Goal: Information Seeking & Learning: Learn about a topic

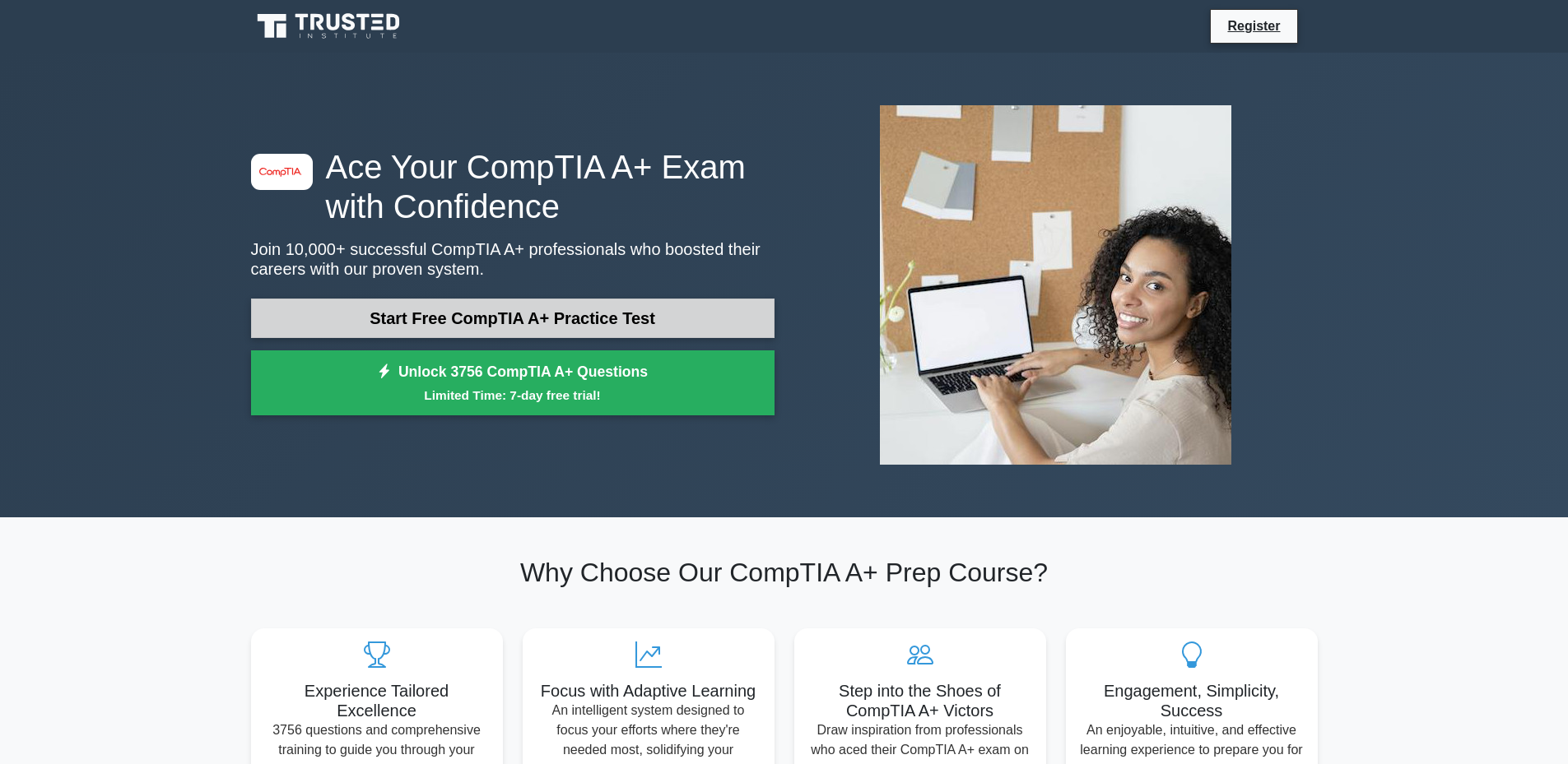
click at [387, 311] on link "Start Free CompTIA A+ Practice Test" at bounding box center [513, 319] width 524 height 40
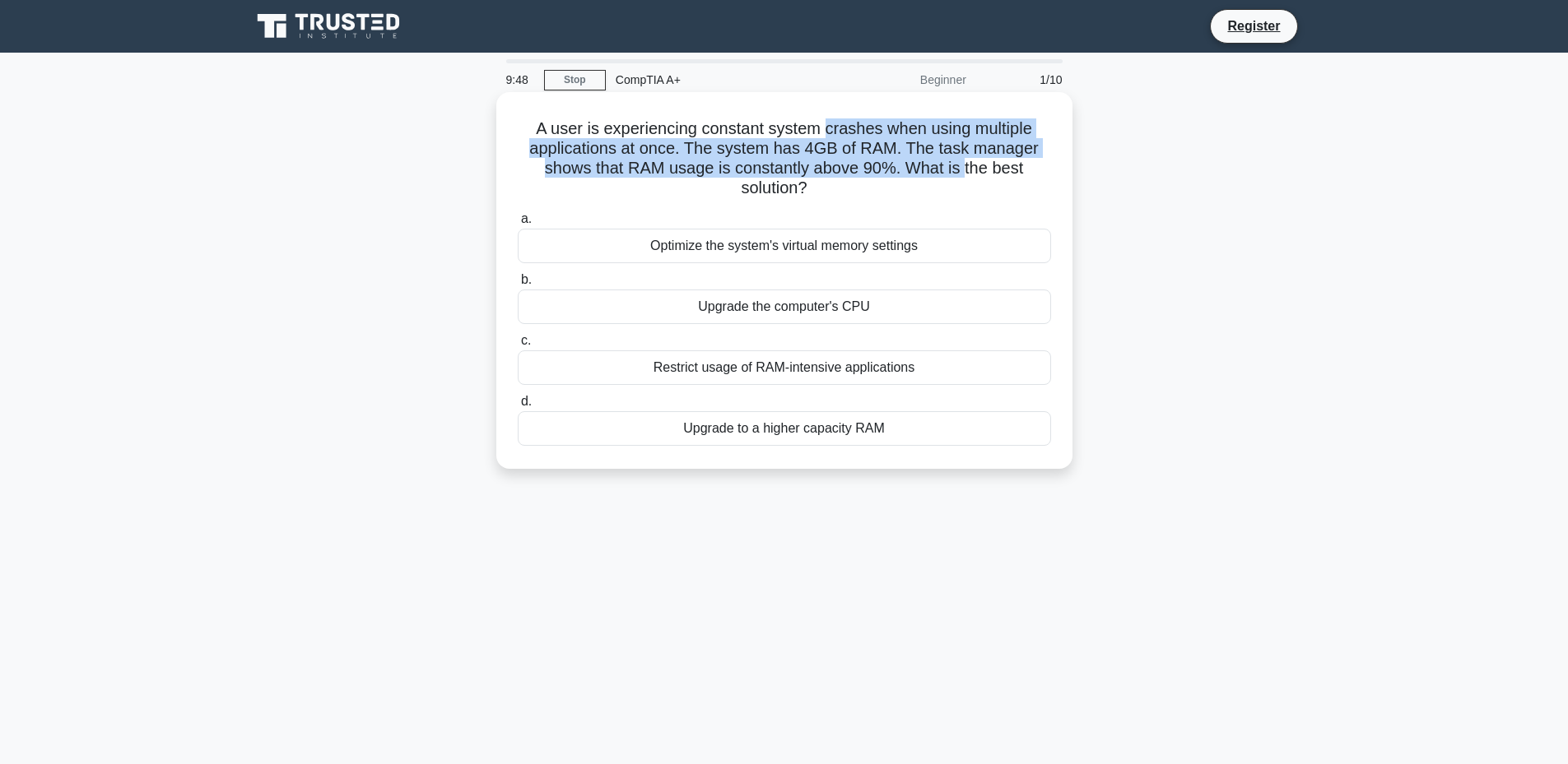
drag, startPoint x: 827, startPoint y: 125, endPoint x: 968, endPoint y: 173, distance: 148.9
click at [968, 173] on h5 "A user is experiencing constant system crashes when using multiple applications…" at bounding box center [784, 159] width 536 height 81
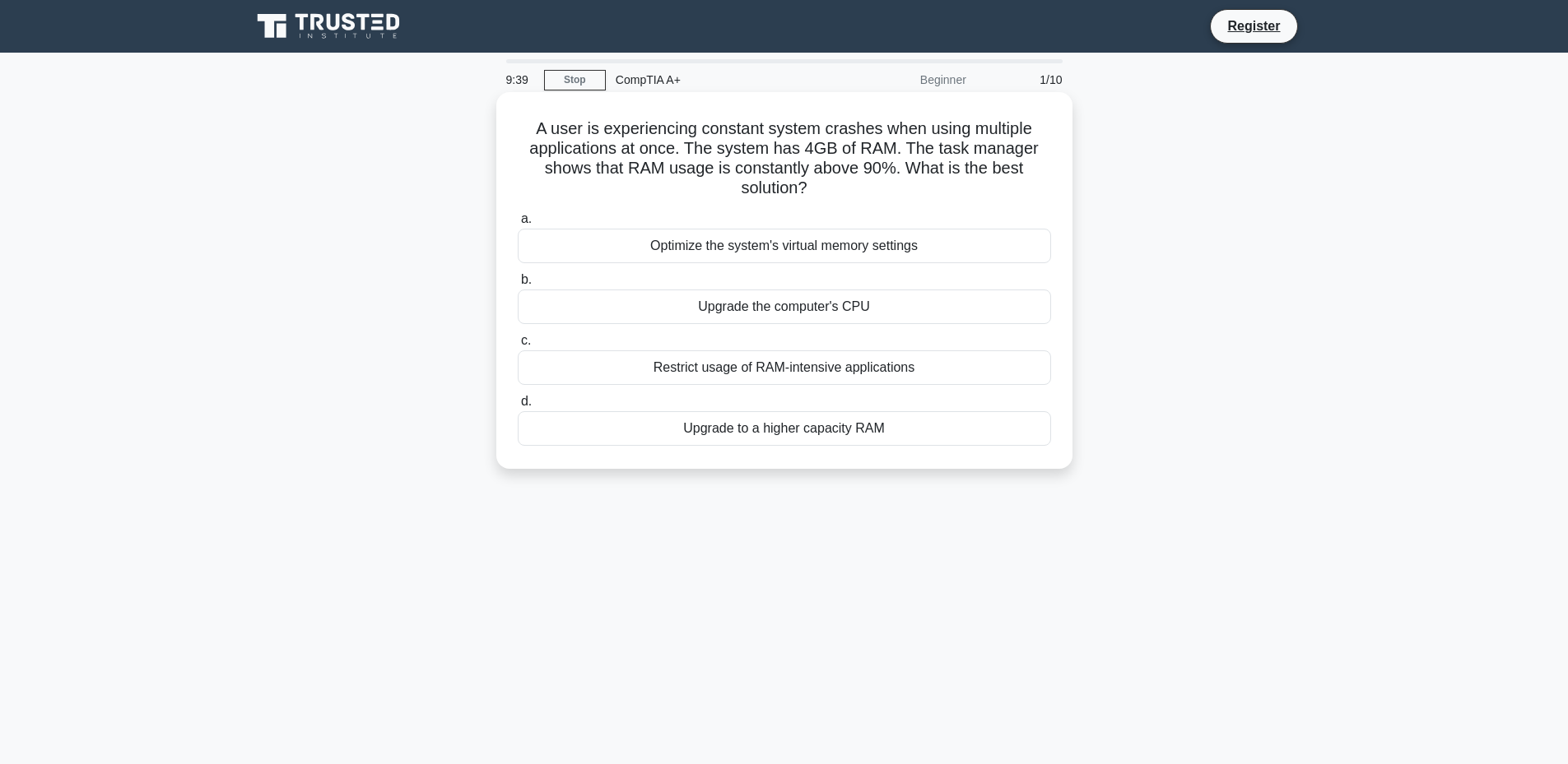
click at [527, 401] on span "d." at bounding box center [526, 401] width 11 height 14
click at [518, 401] on input "d. Upgrade to a higher capacity RAM" at bounding box center [518, 401] width 0 height 11
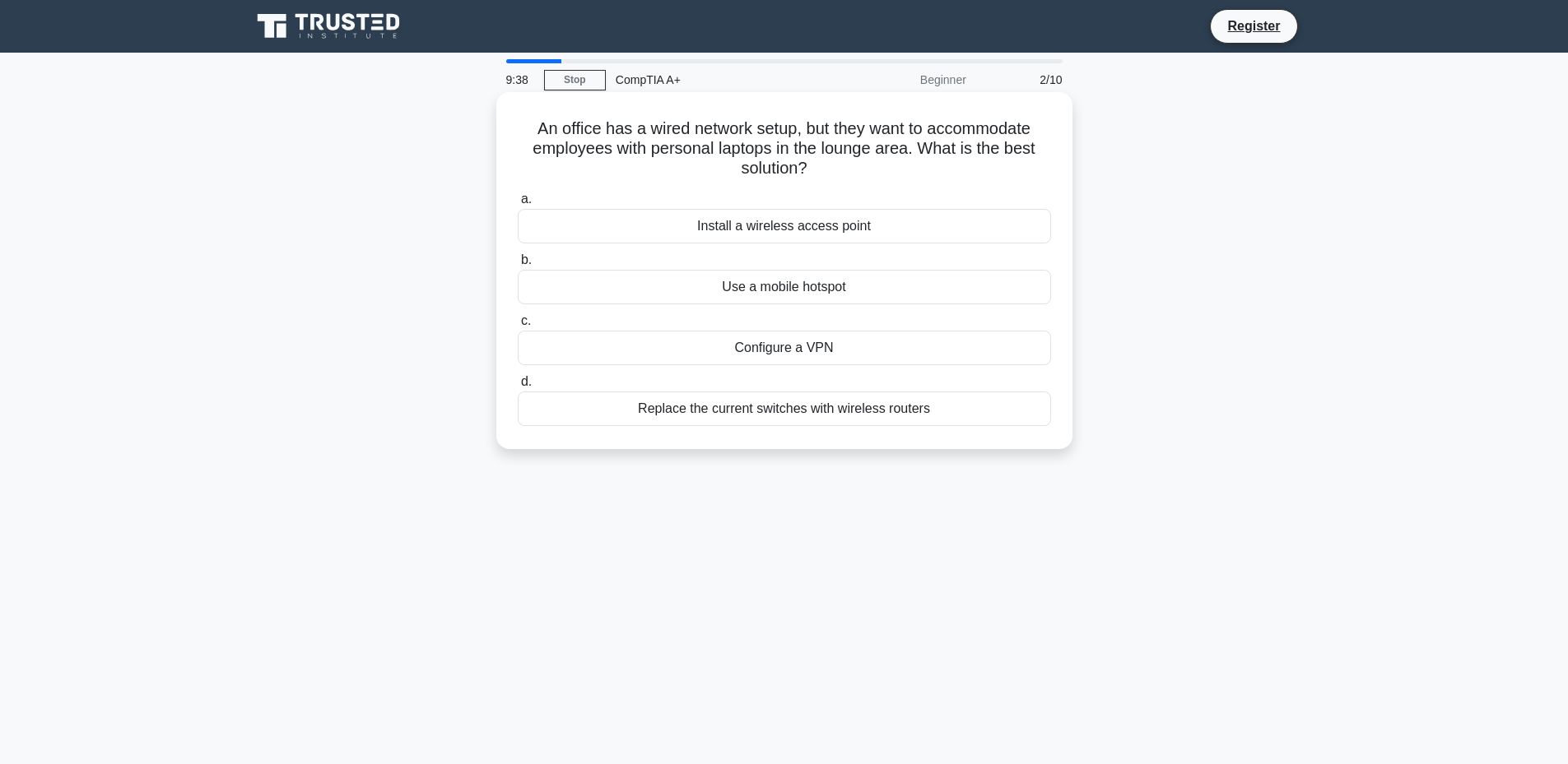
click at [645, 397] on div "Replace the current switches with wireless routers" at bounding box center [785, 409] width 534 height 35
click at [518, 387] on input "d. Replace the current switches with wireless routers" at bounding box center [518, 382] width 0 height 11
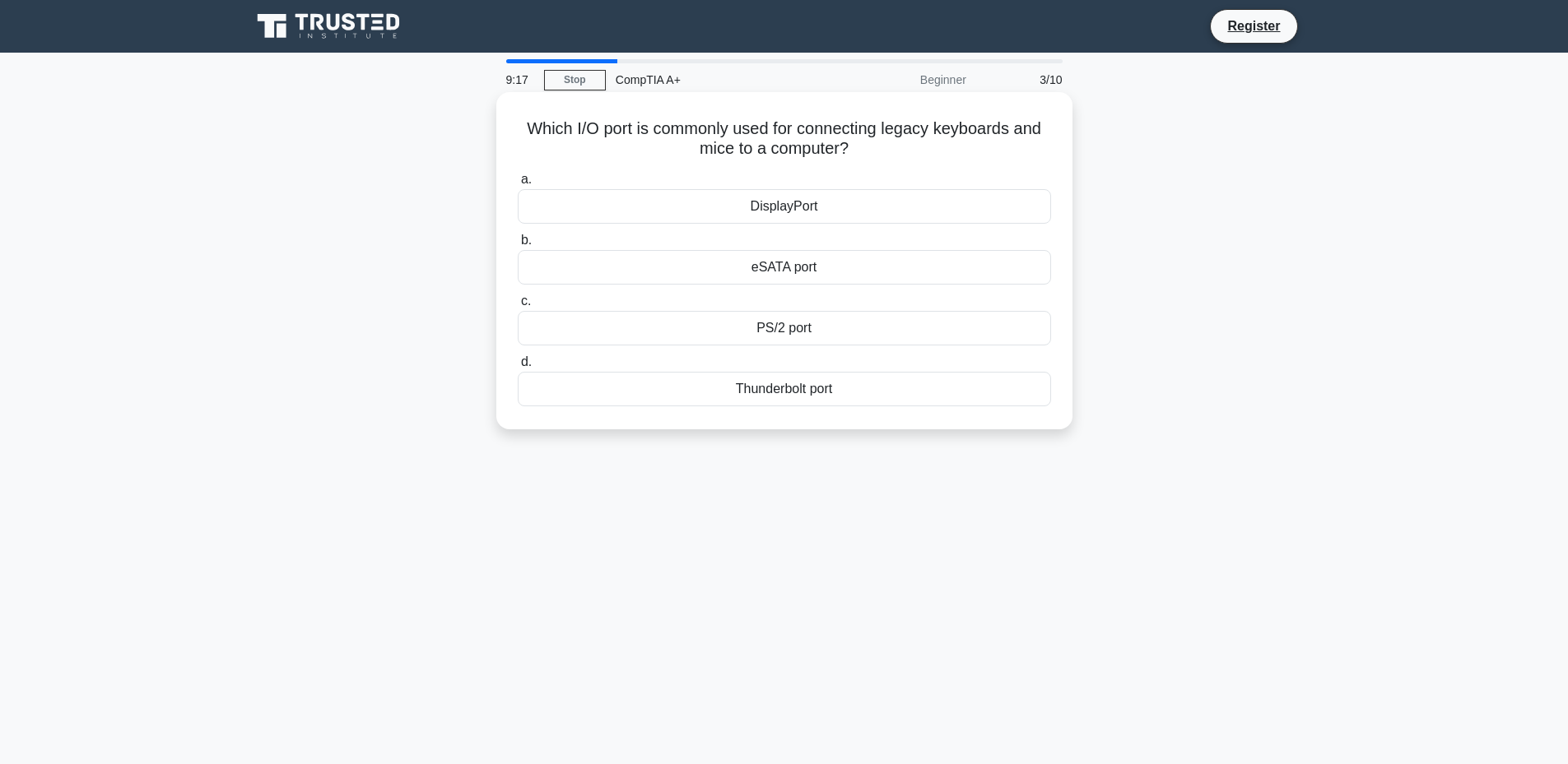
click at [773, 329] on div "PS/2 port" at bounding box center [785, 329] width 534 height 35
click at [518, 307] on input "c. PS/2 port" at bounding box center [518, 301] width 0 height 11
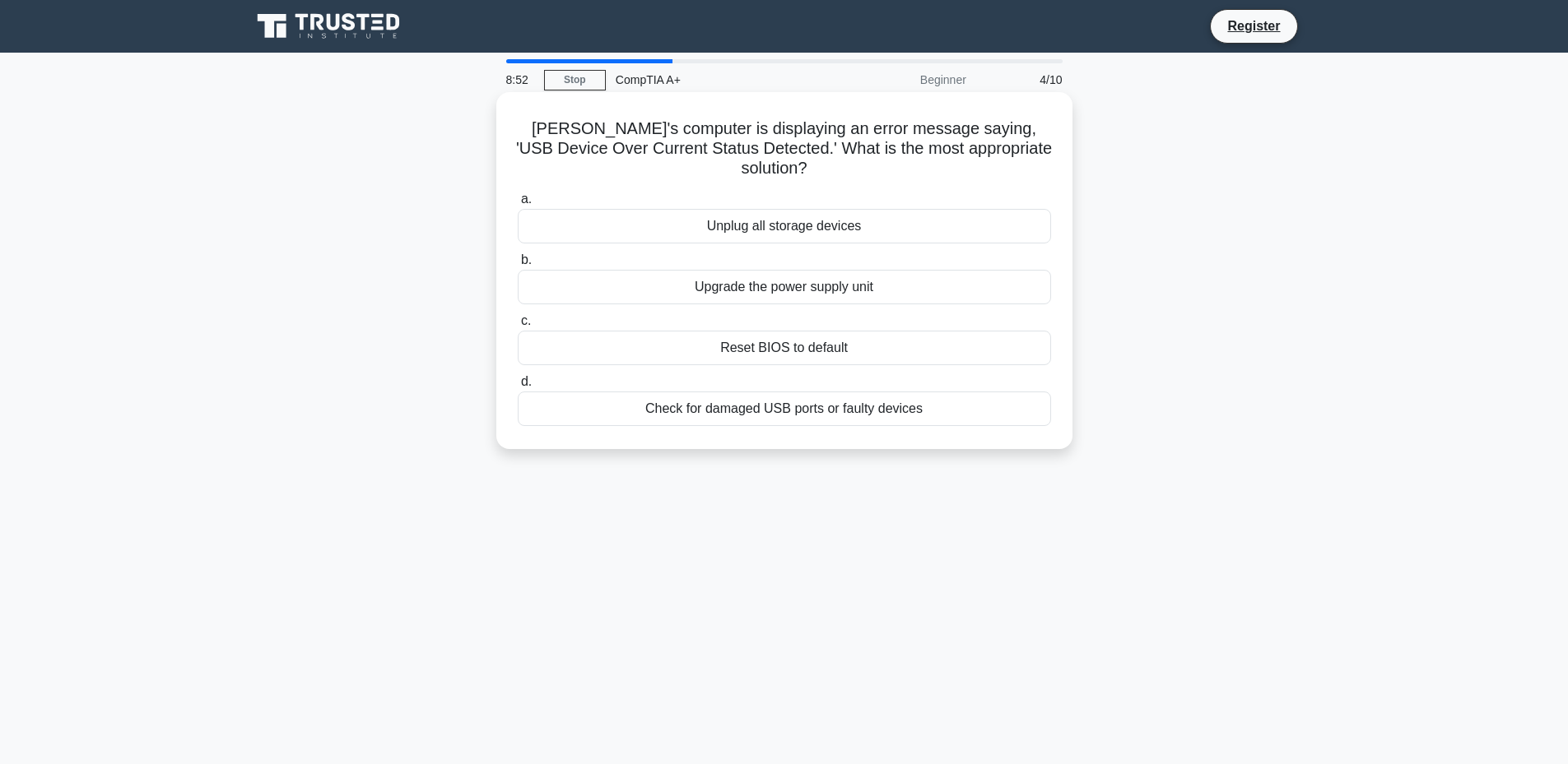
click at [687, 410] on div "Check for damaged USB ports or faulty devices" at bounding box center [785, 409] width 534 height 35
click at [534, 383] on label "d. Check for damaged USB ports or faulty devices" at bounding box center [785, 399] width 534 height 55
click at [518, 383] on input "d. Check for damaged USB ports or faulty devices" at bounding box center [518, 382] width 0 height 11
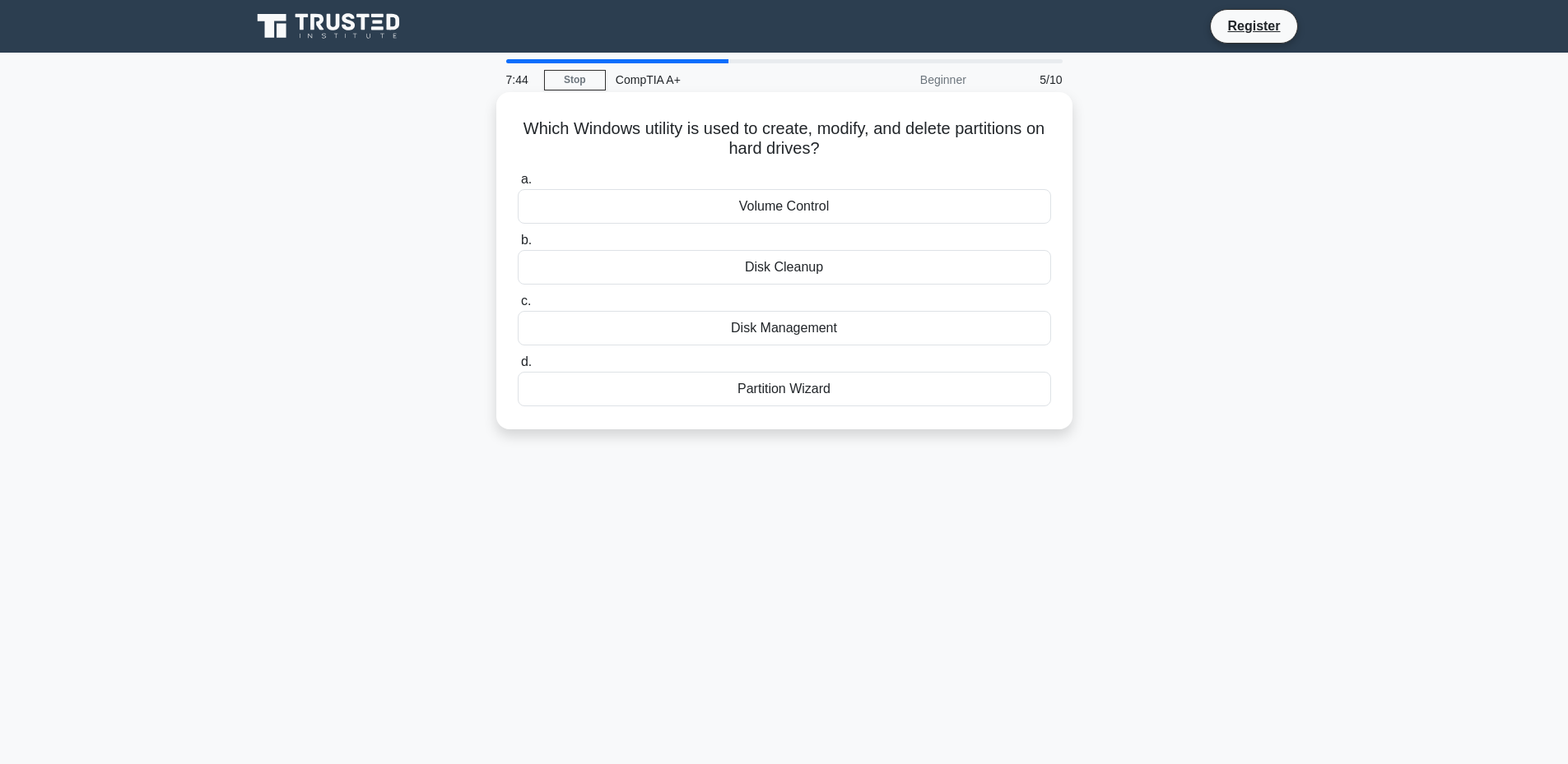
click at [525, 303] on span "c." at bounding box center [526, 301] width 10 height 14
click at [518, 303] on input "c. Disk Management" at bounding box center [518, 301] width 0 height 11
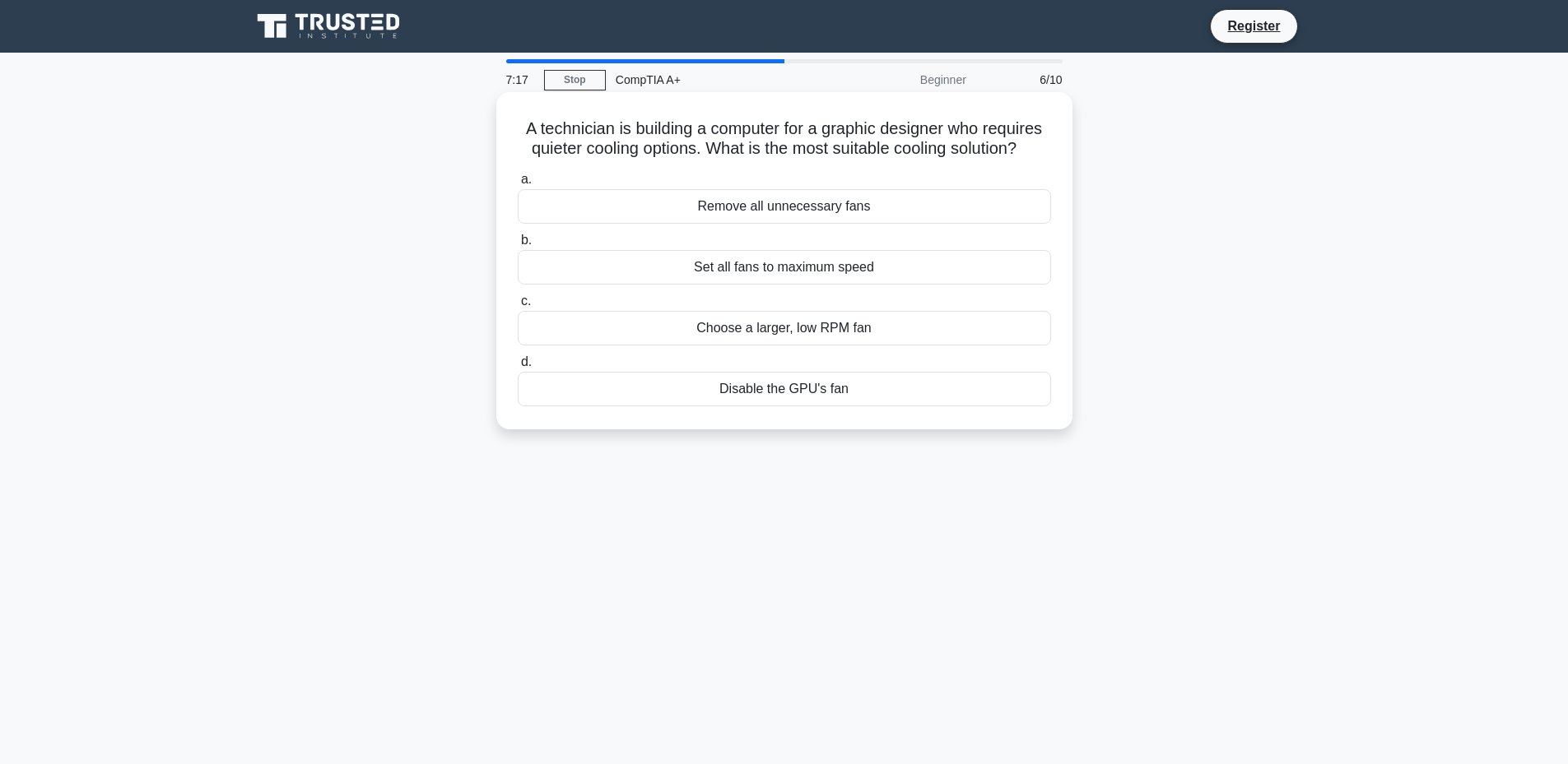
click at [728, 345] on div "Choose a larger, low RPM fan" at bounding box center [785, 329] width 534 height 35
click at [542, 329] on label "c. Choose a larger, low RPM fan" at bounding box center [785, 319] width 534 height 55
click at [518, 307] on input "c. Choose a larger, low RPM fan" at bounding box center [518, 301] width 0 height 11
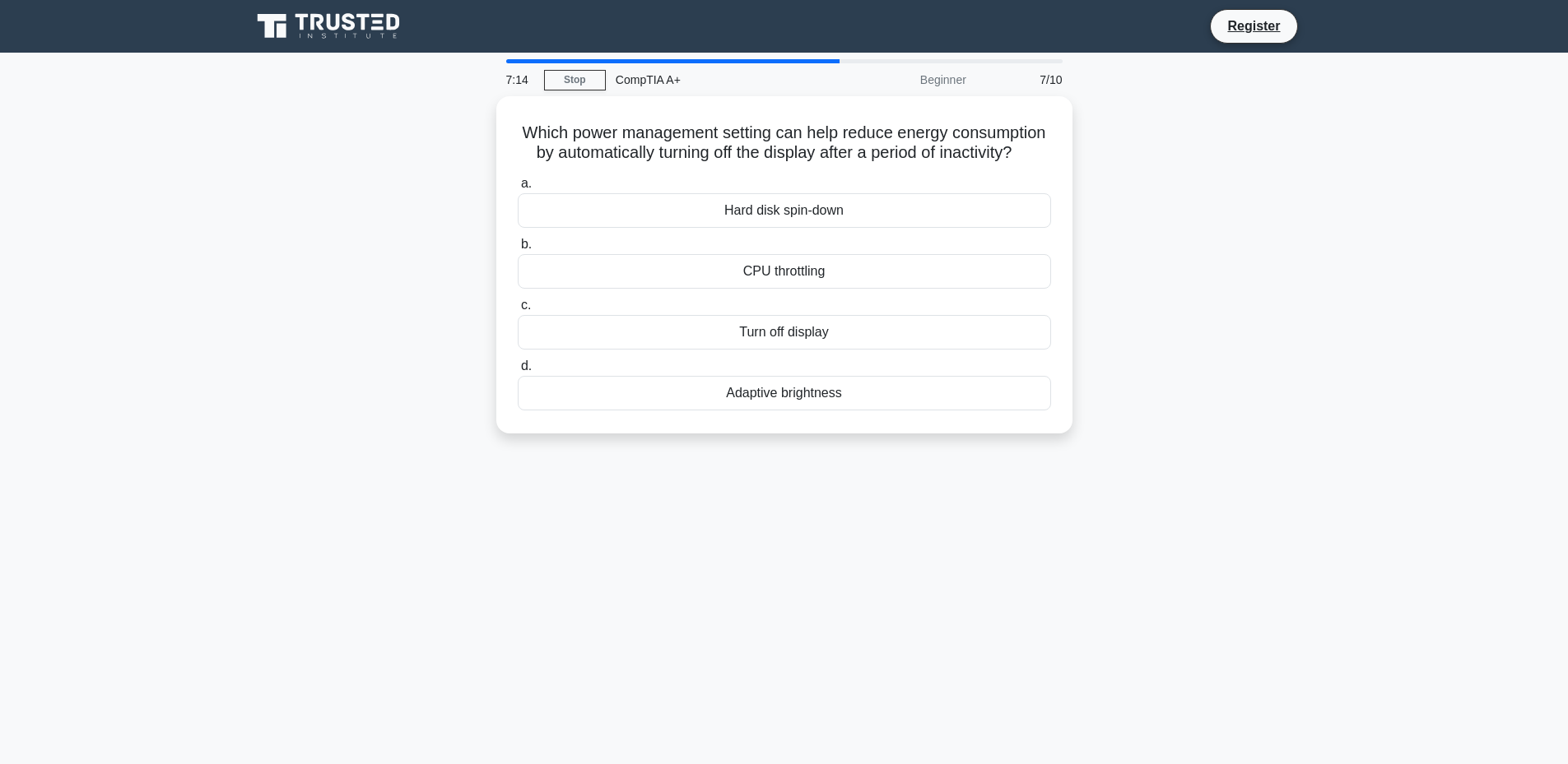
click at [436, 206] on div "Which power management setting can help reduce energy consumption by automatica…" at bounding box center [784, 275] width 1086 height 357
drag, startPoint x: 928, startPoint y: 131, endPoint x: 920, endPoint y: 166, distance: 35.9
click at [920, 159] on h5 "Which power management setting can help reduce energy consumption by automatica…" at bounding box center [784, 139] width 536 height 41
click at [527, 308] on span "c." at bounding box center [526, 301] width 10 height 14
click at [518, 307] on input "c. Turn off display" at bounding box center [518, 301] width 0 height 11
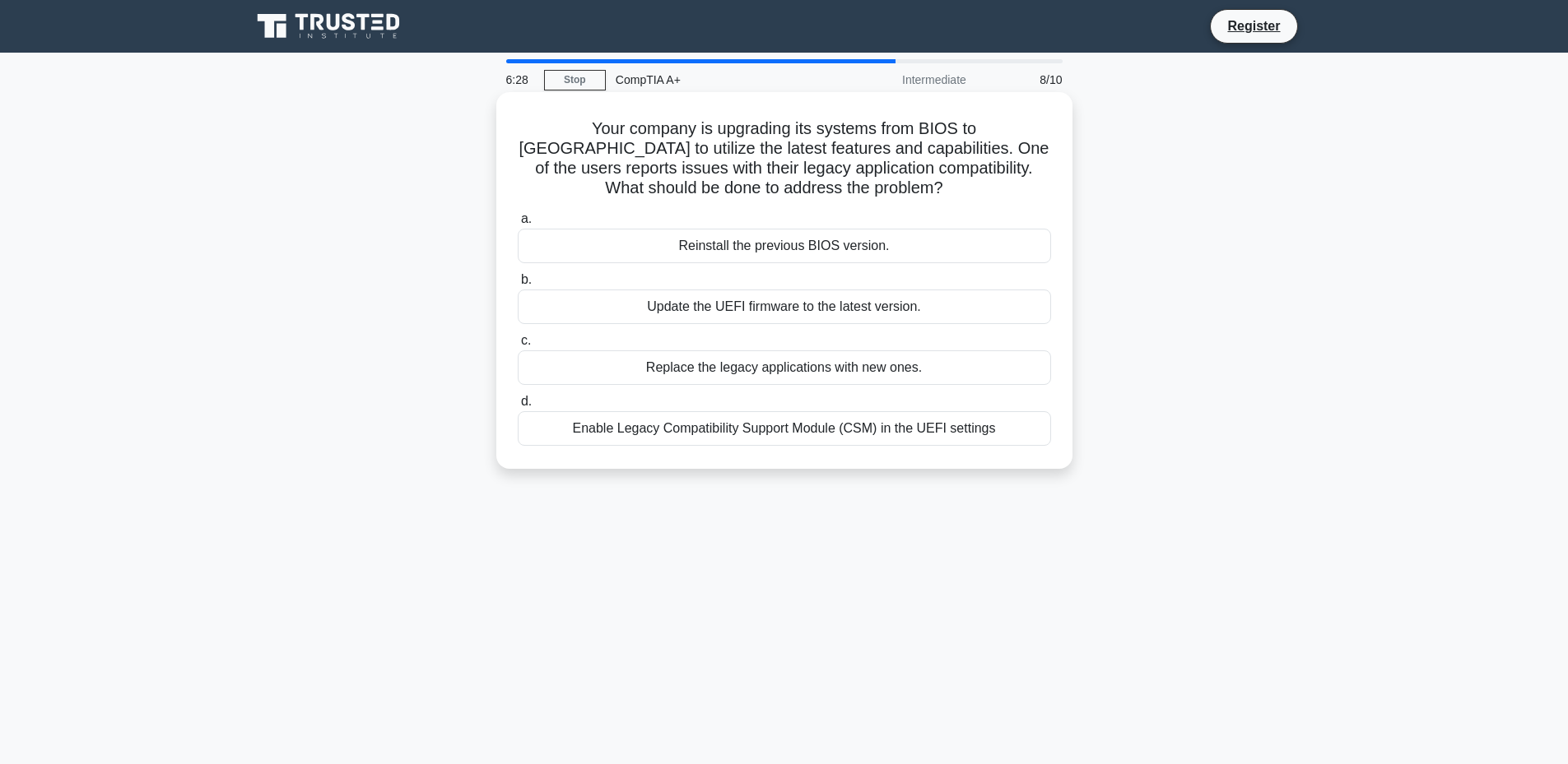
click at [525, 396] on span "d." at bounding box center [526, 401] width 11 height 14
click at [518, 396] on input "d. Enable Legacy Compatibility Support Module (CSM) in the UEFI settings" at bounding box center [518, 401] width 0 height 11
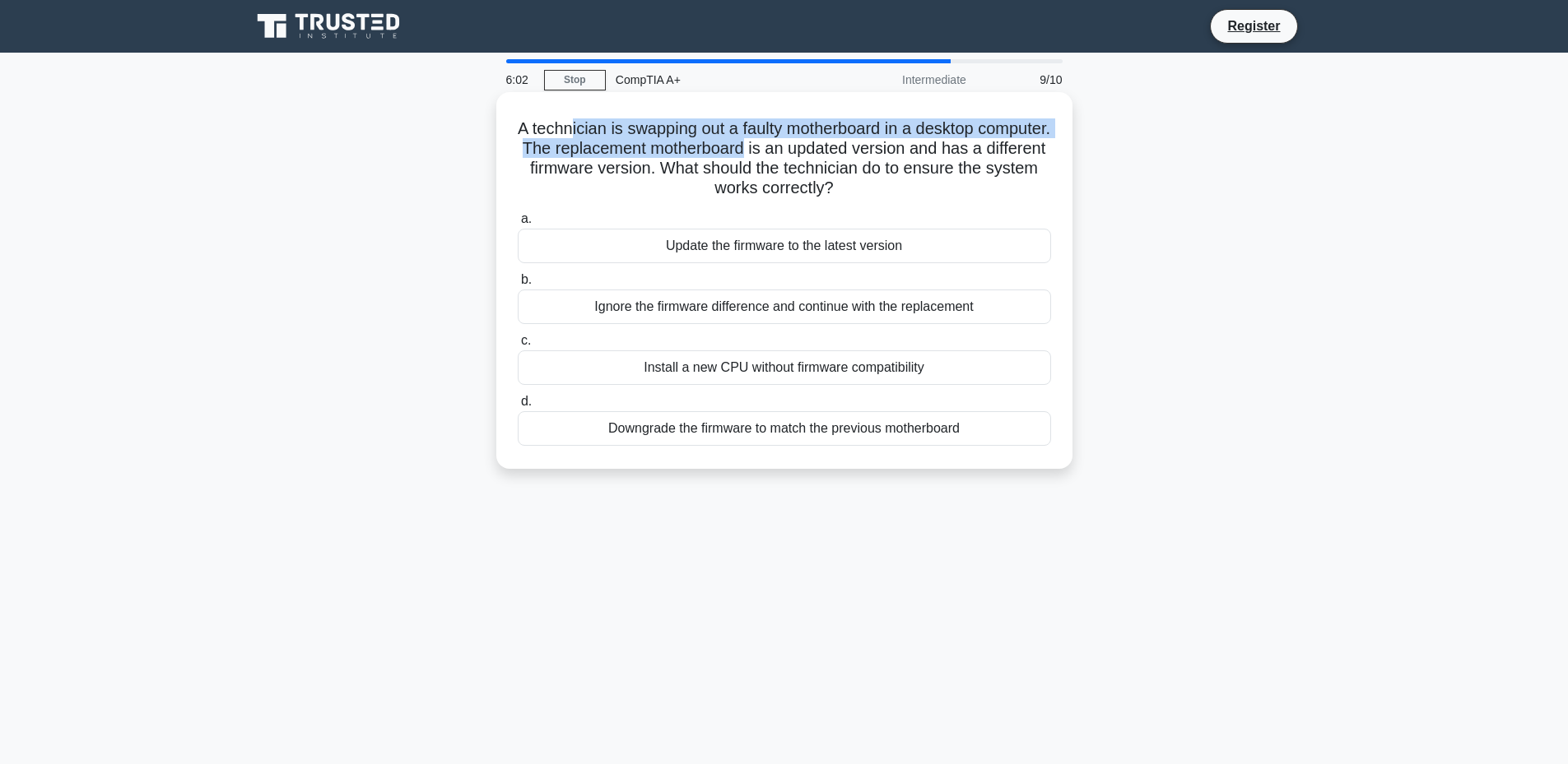
drag, startPoint x: 603, startPoint y: 129, endPoint x: 835, endPoint y: 152, distance: 233.1
click at [835, 152] on h5 "A technician is swapping out a faulty motherboard in a desktop computer. The re…" at bounding box center [784, 159] width 536 height 81
click at [674, 148] on h5 "A technician is swapping out a faulty motherboard in a desktop computer. The re…" at bounding box center [784, 159] width 536 height 81
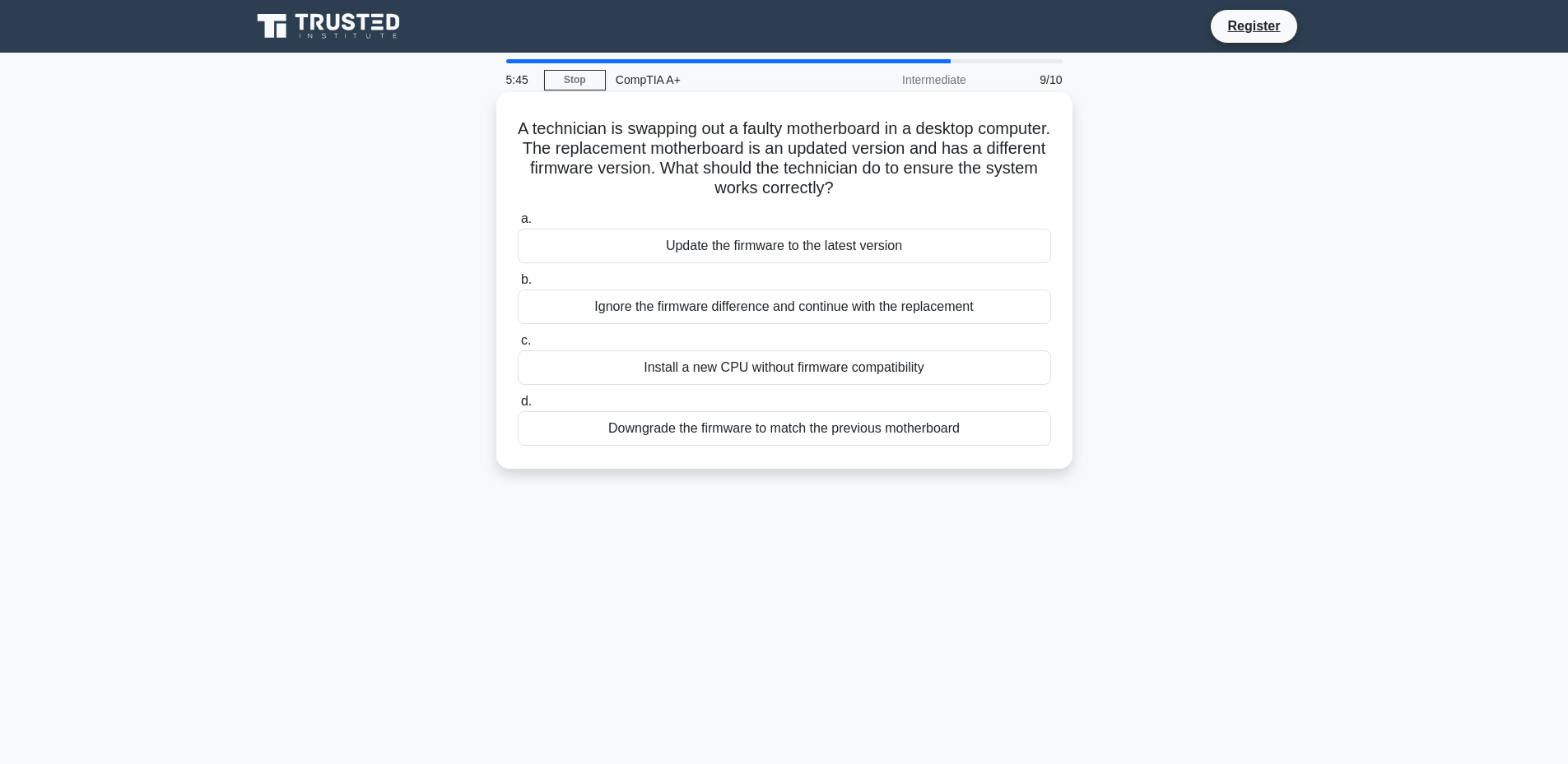
click at [524, 220] on span "a." at bounding box center [526, 218] width 11 height 14
click at [518, 220] on input "a. Update the firmware to the latest version" at bounding box center [518, 219] width 0 height 11
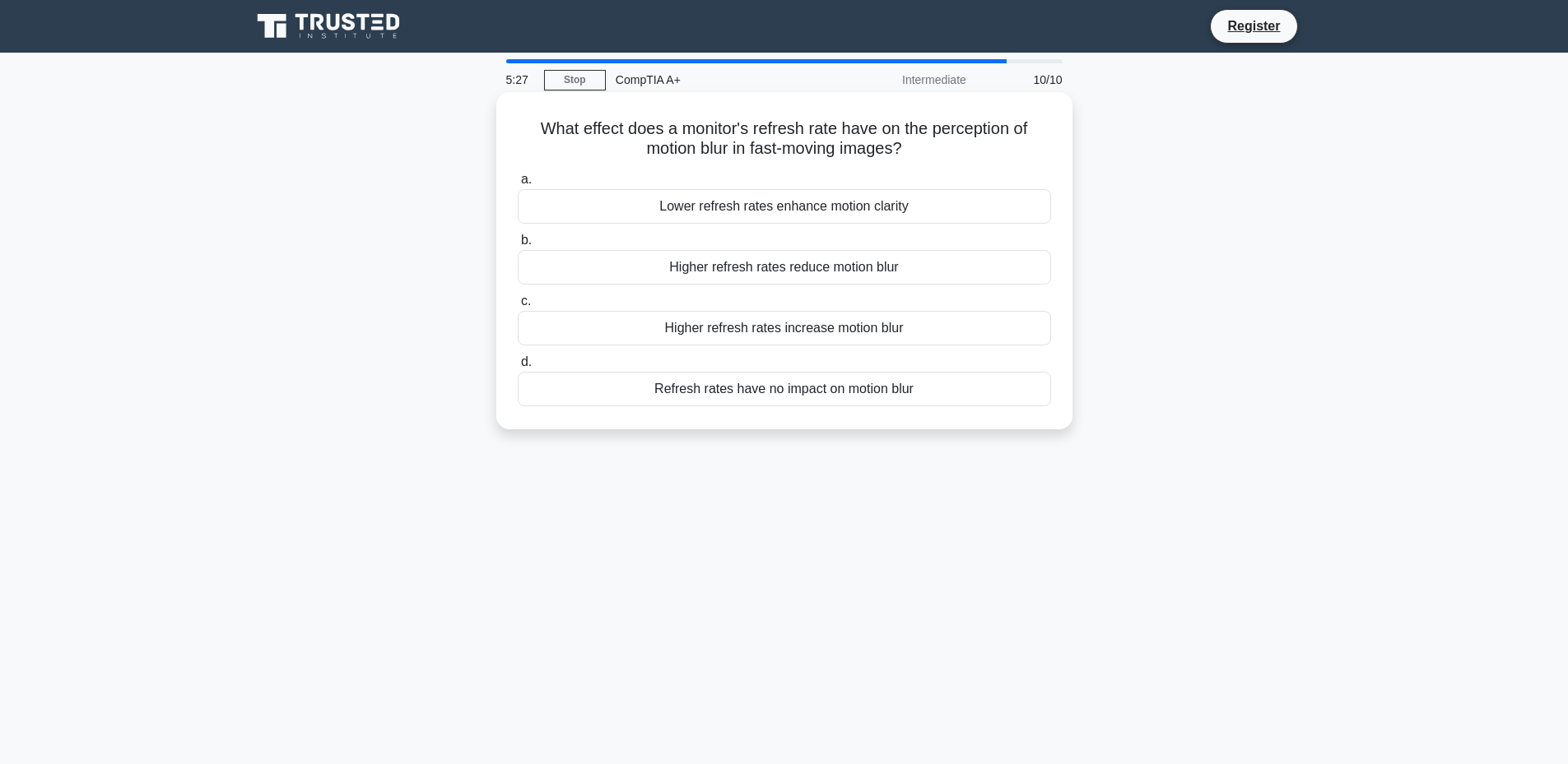
click at [523, 246] on span "b." at bounding box center [526, 240] width 11 height 14
click at [518, 246] on input "b. Higher refresh rates reduce motion blur" at bounding box center [518, 240] width 0 height 11
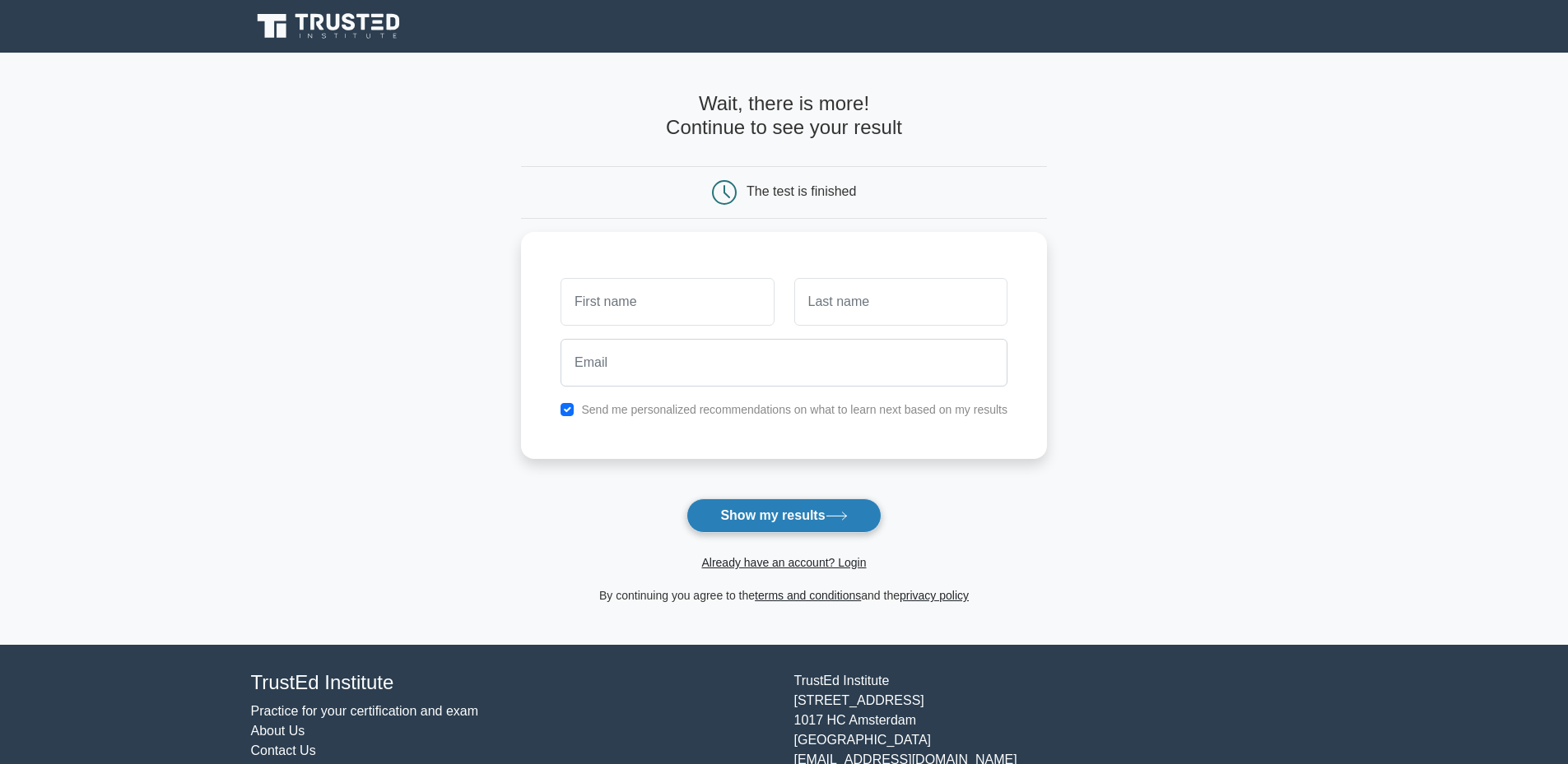
click at [781, 510] on button "Show my results" at bounding box center [783, 516] width 194 height 35
click at [690, 297] on input "text" at bounding box center [667, 298] width 213 height 48
